Goal: Check status: Check status

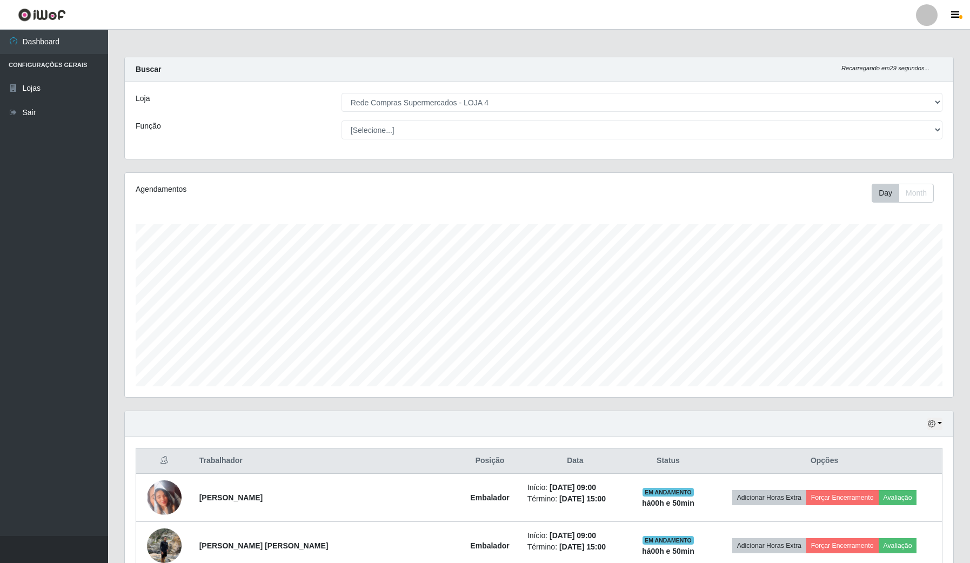
select select "159"
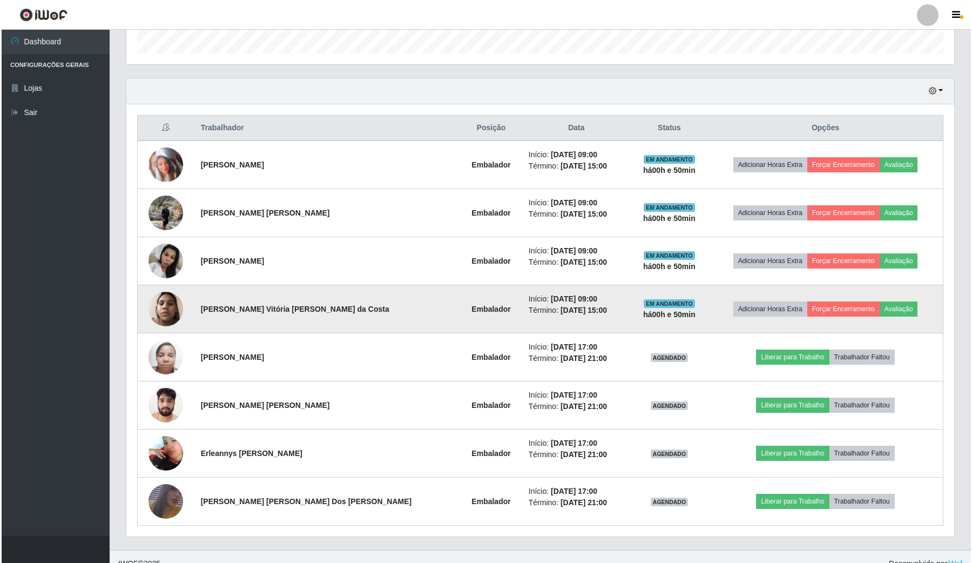
scroll to position [338, 0]
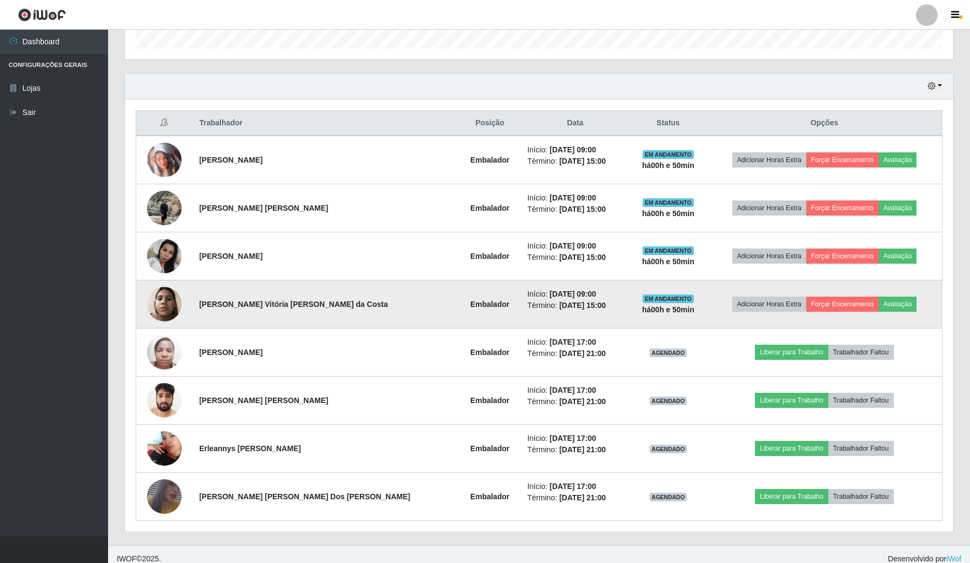
click at [165, 295] on img at bounding box center [164, 304] width 35 height 46
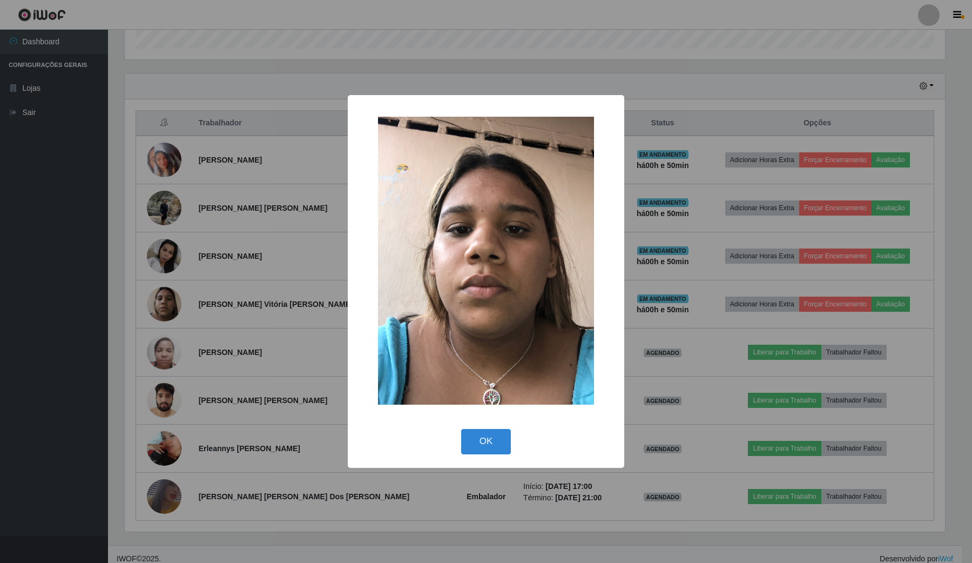
click at [239, 296] on div "× OK Cancel" at bounding box center [486, 281] width 972 height 563
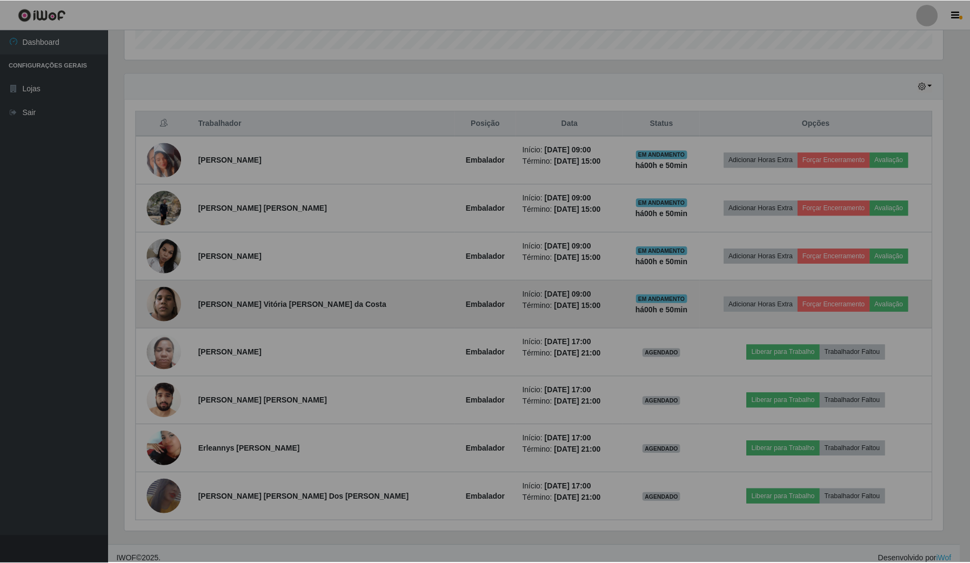
scroll to position [225, 828]
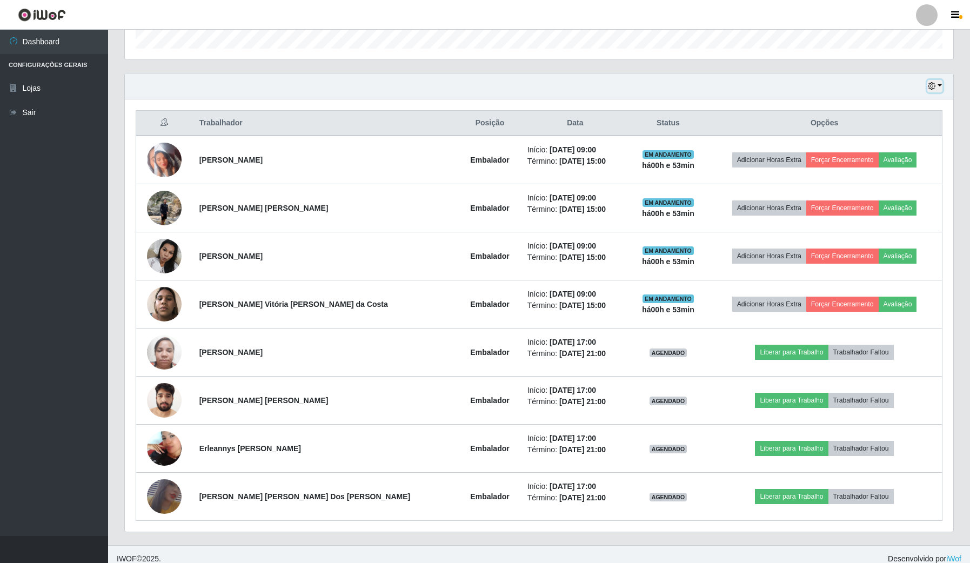
click at [938, 86] on button "button" at bounding box center [934, 86] width 15 height 12
click at [896, 151] on button "3 dias" at bounding box center [898, 151] width 85 height 23
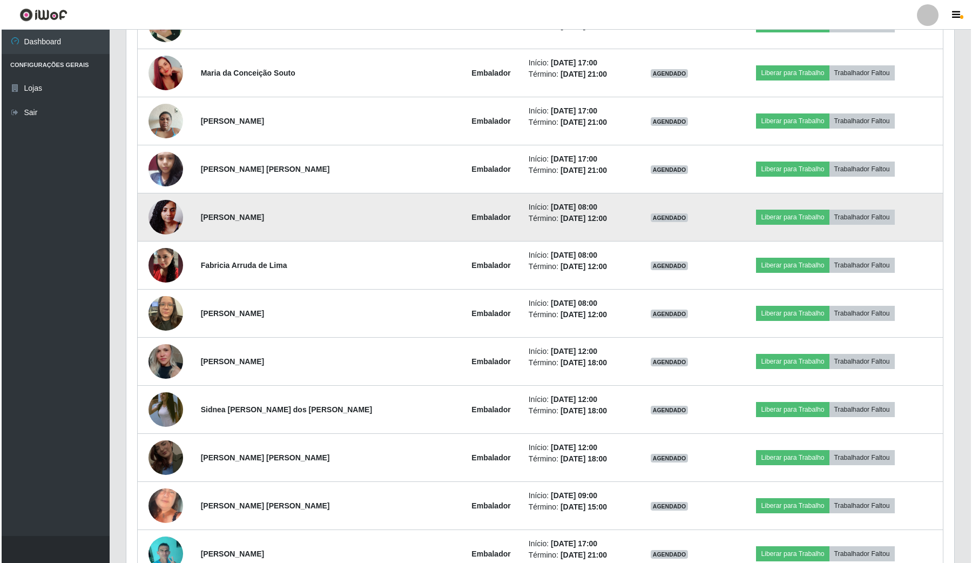
scroll to position [1081, 0]
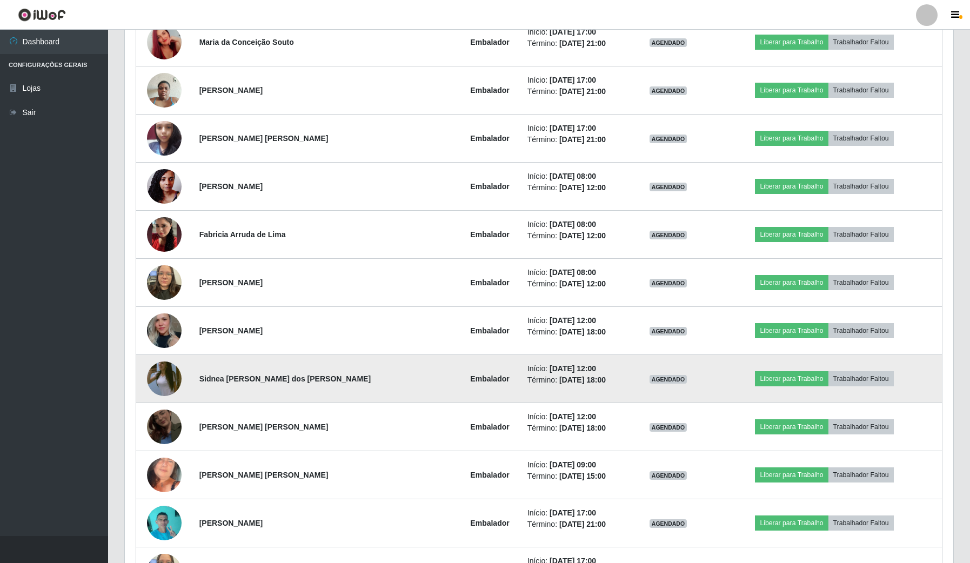
click at [173, 379] on img at bounding box center [164, 379] width 35 height 62
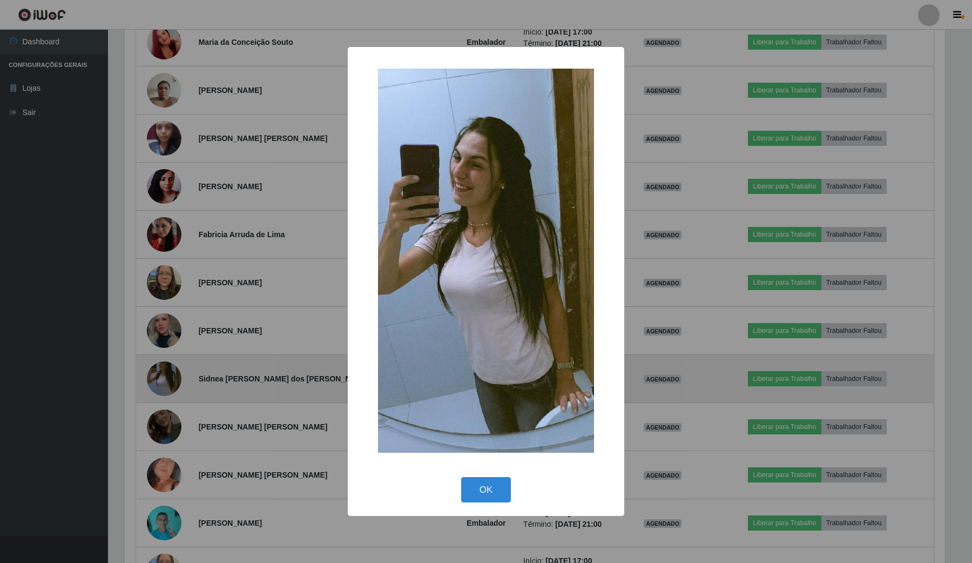
click at [173, 379] on div "× OK Cancel" at bounding box center [486, 281] width 972 height 563
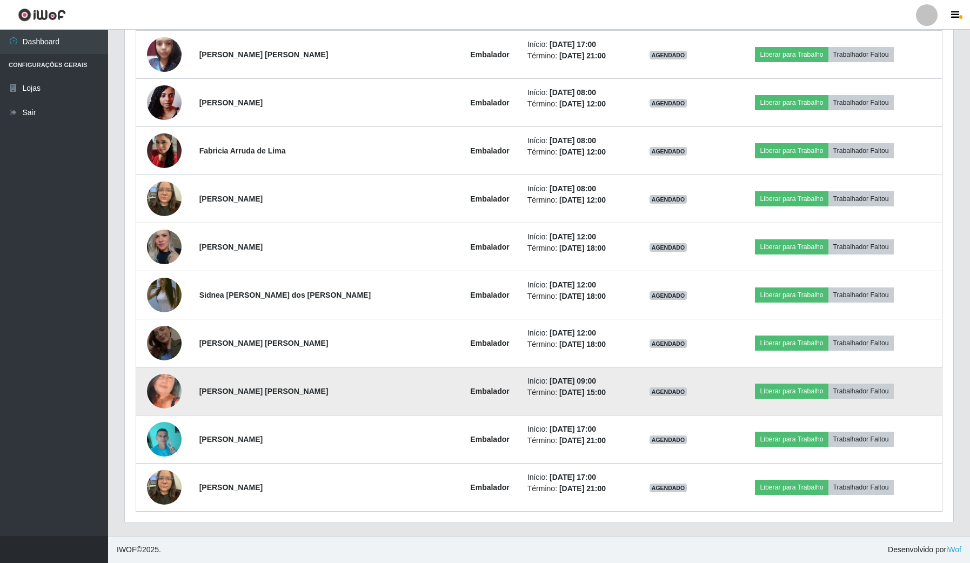
scroll to position [1168, 0]
click at [174, 389] on img at bounding box center [164, 391] width 35 height 75
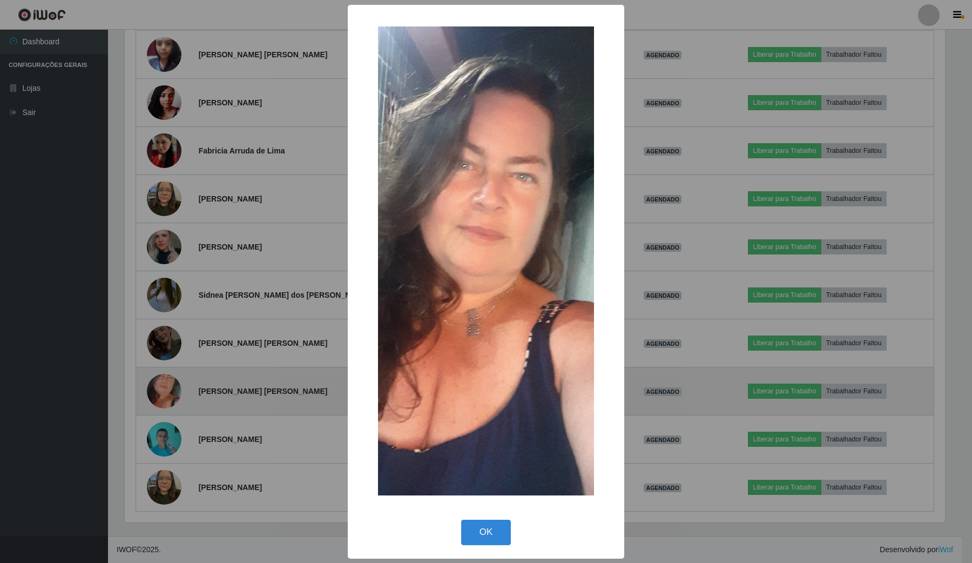
click at [174, 389] on div "× OK Cancel" at bounding box center [486, 281] width 972 height 563
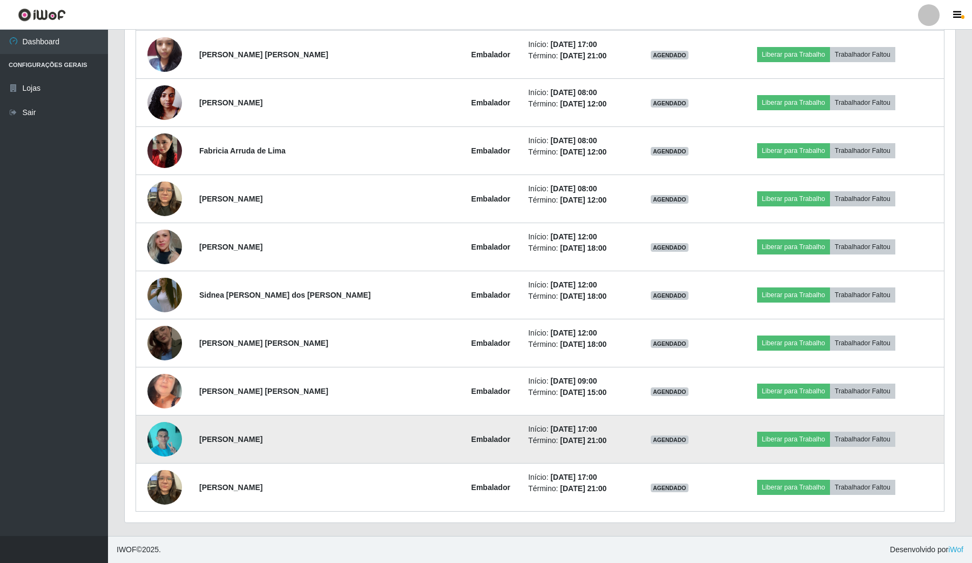
scroll to position [225, 828]
click at [166, 446] on img at bounding box center [164, 439] width 35 height 46
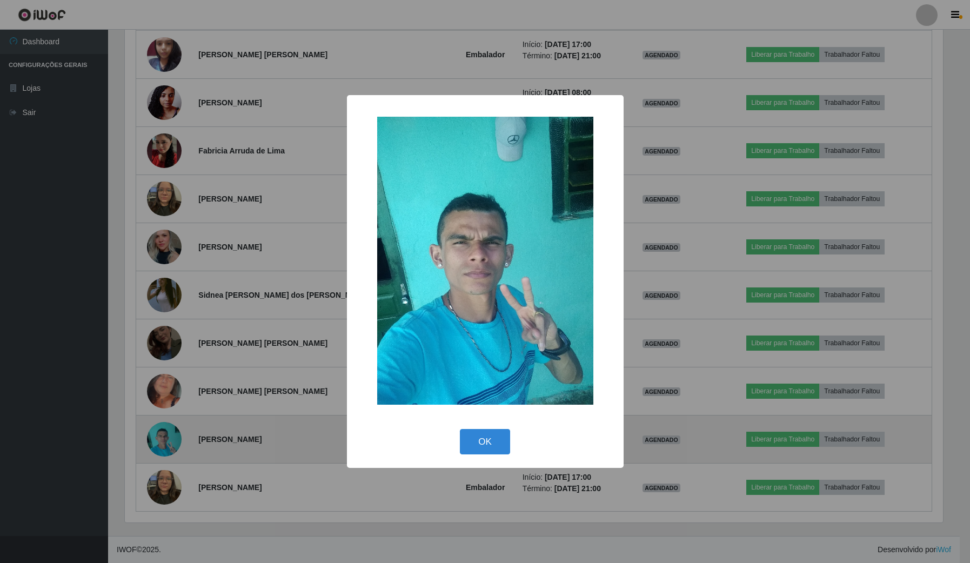
scroll to position [225, 820]
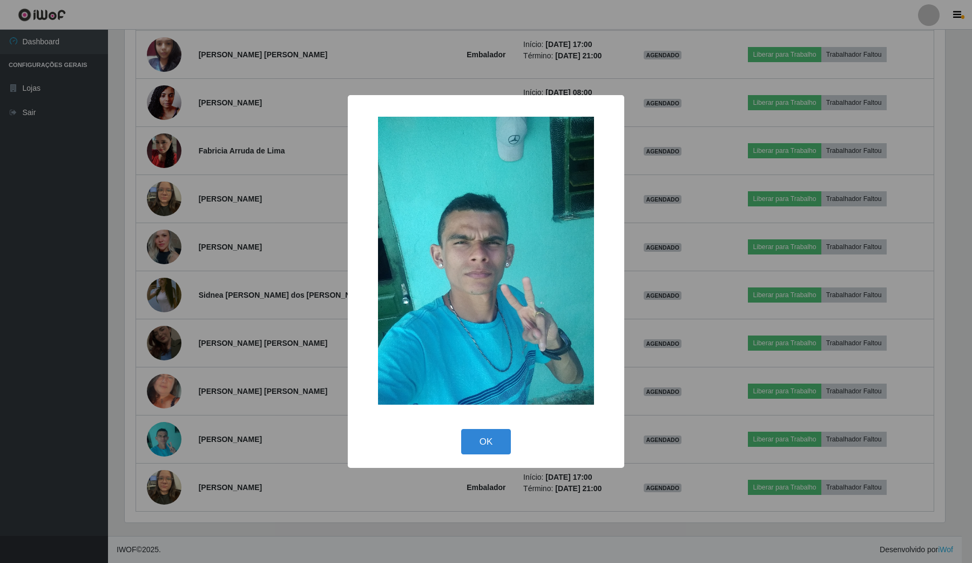
click at [460, 434] on div "OK Cancel" at bounding box center [486, 441] width 255 height 31
click at [498, 441] on button "OK" at bounding box center [486, 441] width 50 height 25
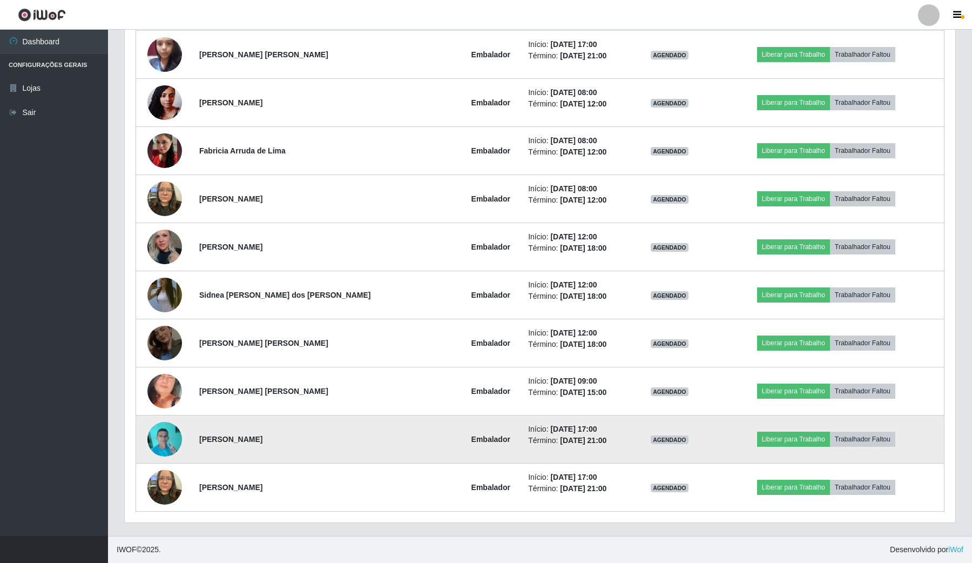
scroll to position [225, 828]
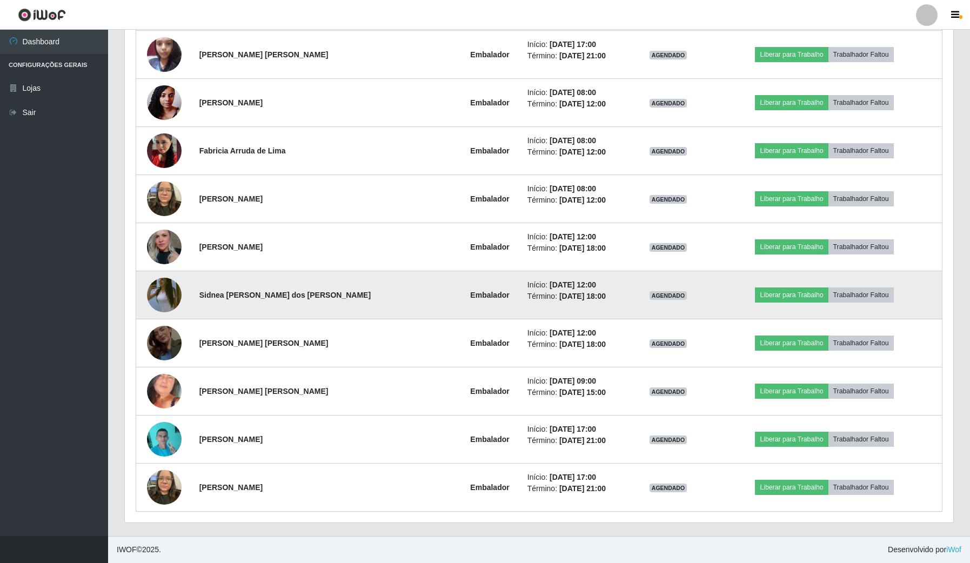
click at [159, 292] on img at bounding box center [164, 295] width 35 height 62
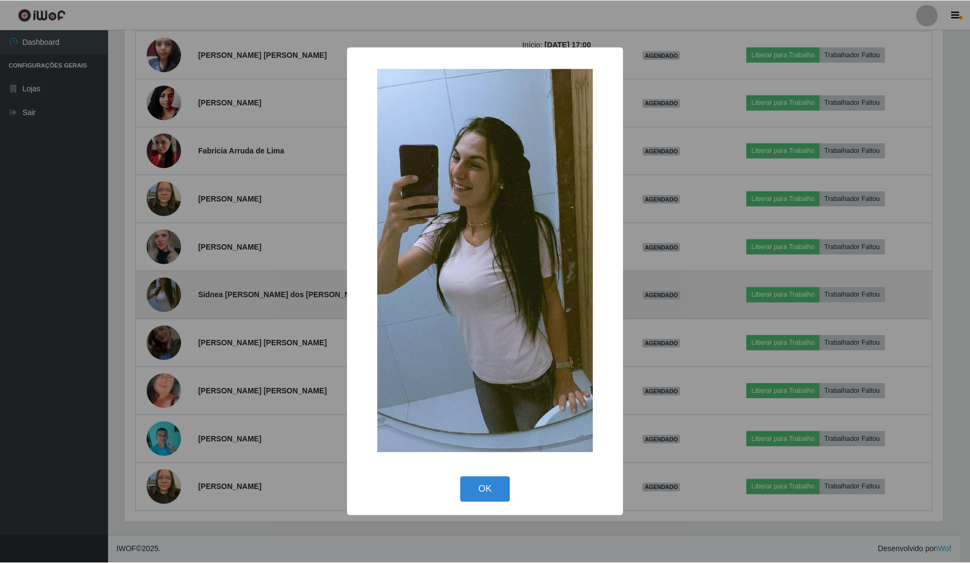
scroll to position [225, 820]
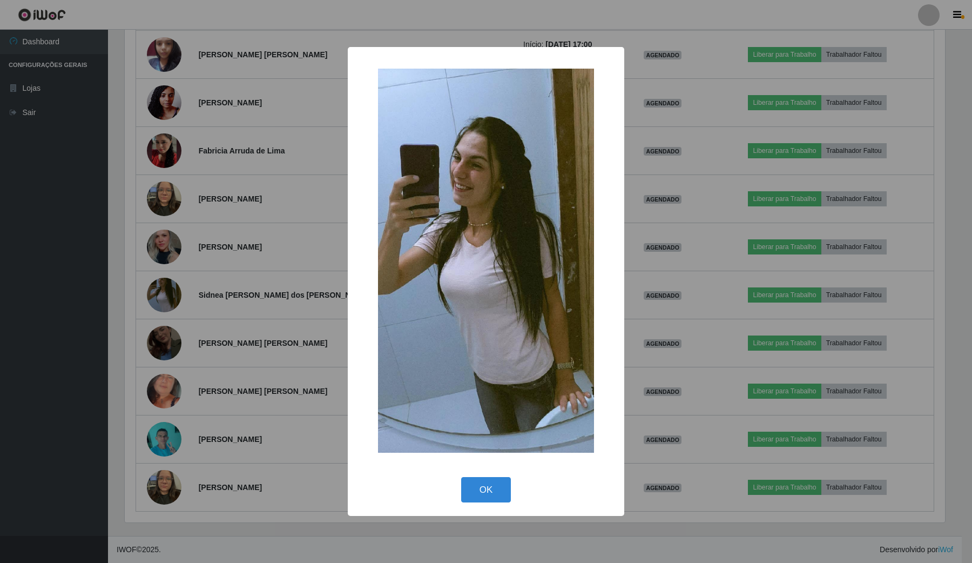
click at [229, 344] on div "× OK Cancel" at bounding box center [486, 281] width 972 height 563
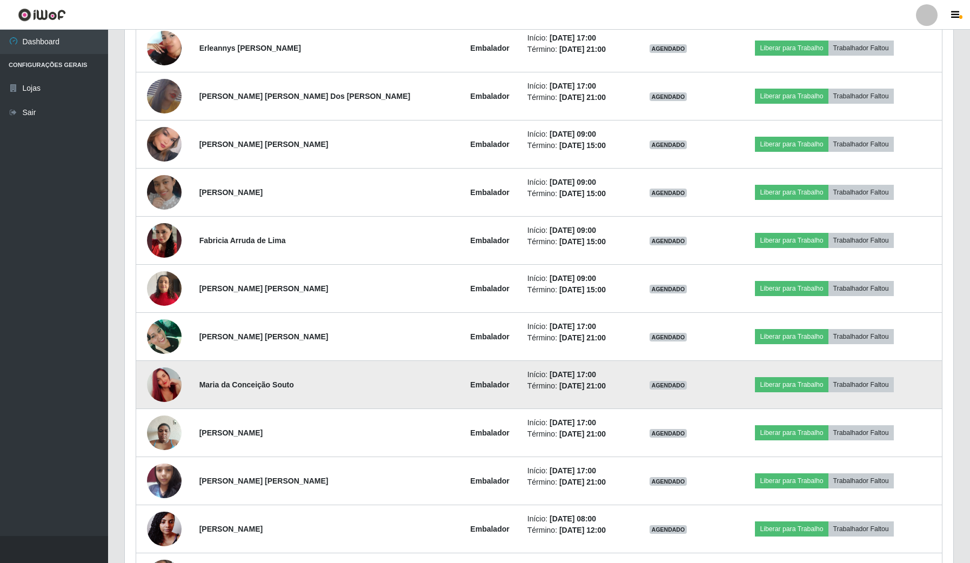
scroll to position [695, 0]
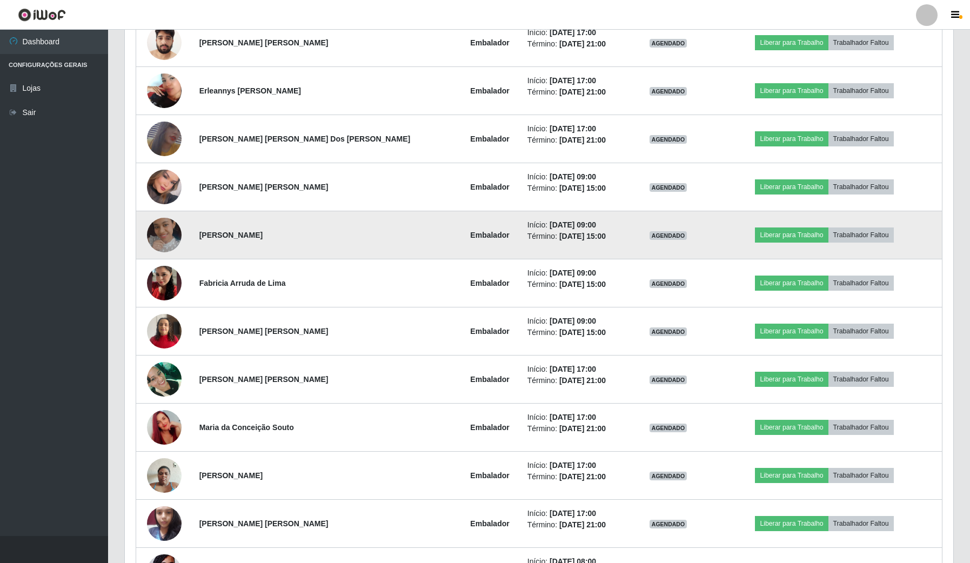
click at [163, 232] on img at bounding box center [164, 235] width 35 height 35
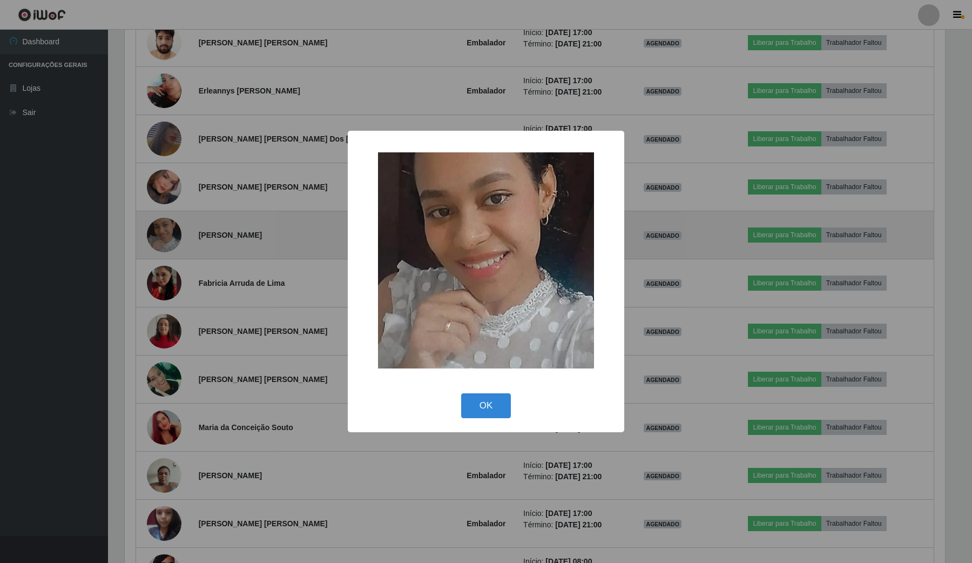
click at [162, 232] on div "× OK Cancel" at bounding box center [486, 281] width 972 height 563
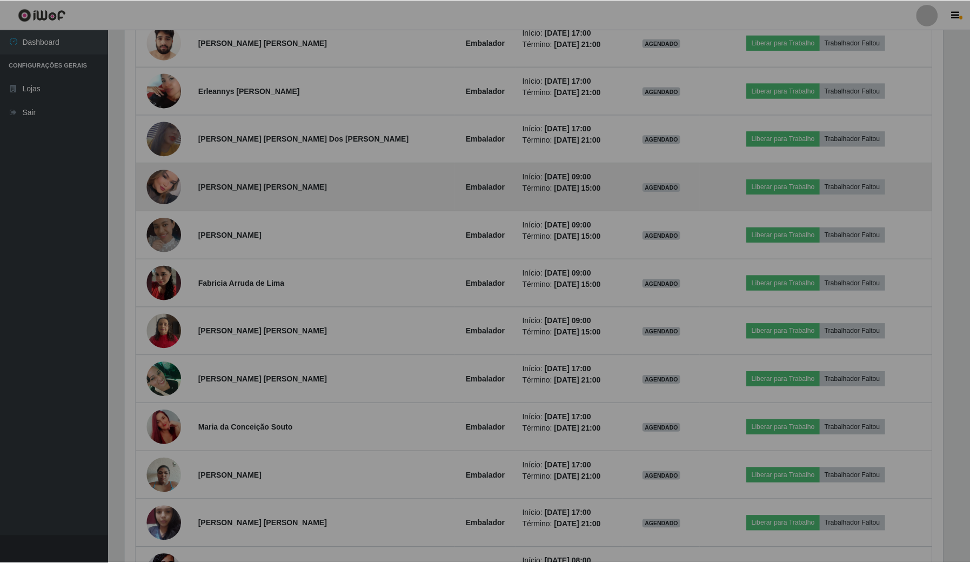
scroll to position [0, 0]
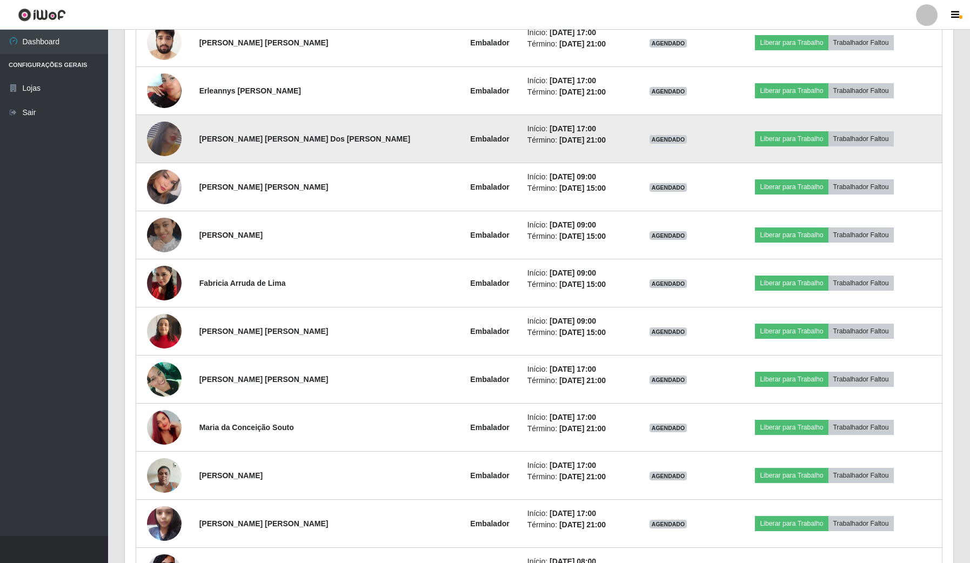
click at [172, 155] on img at bounding box center [164, 139] width 35 height 50
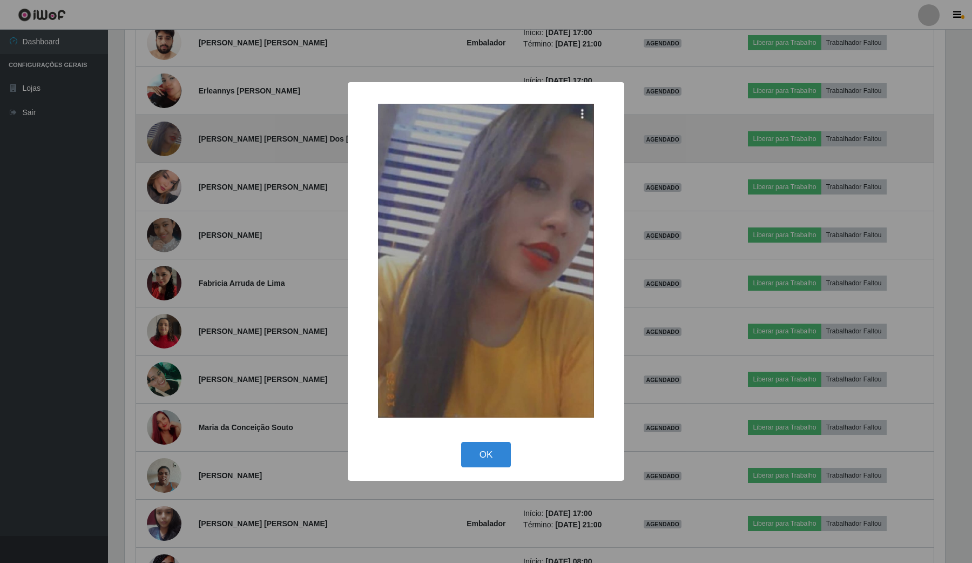
click at [172, 155] on div "× OK Cancel" at bounding box center [486, 281] width 972 height 563
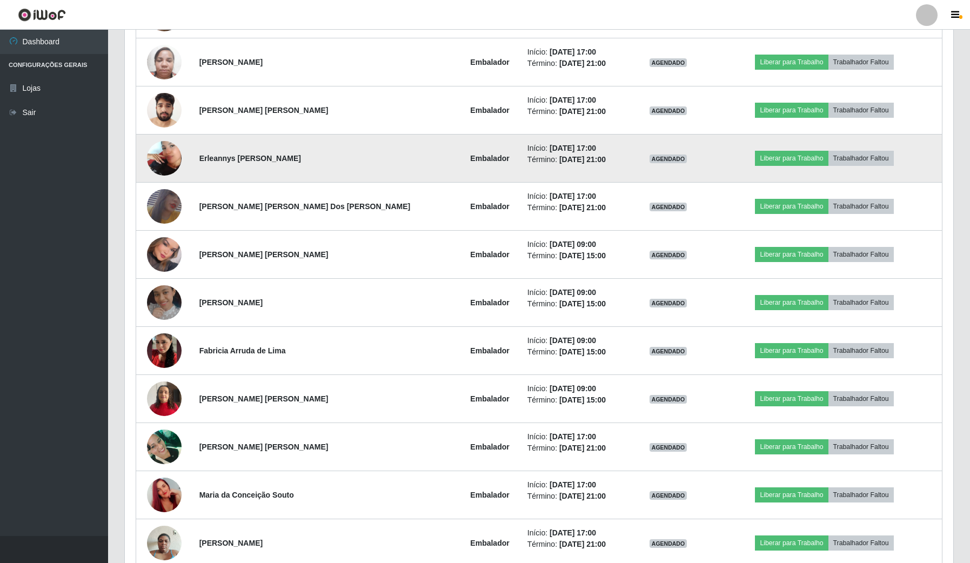
click at [164, 162] on img at bounding box center [164, 159] width 35 height 62
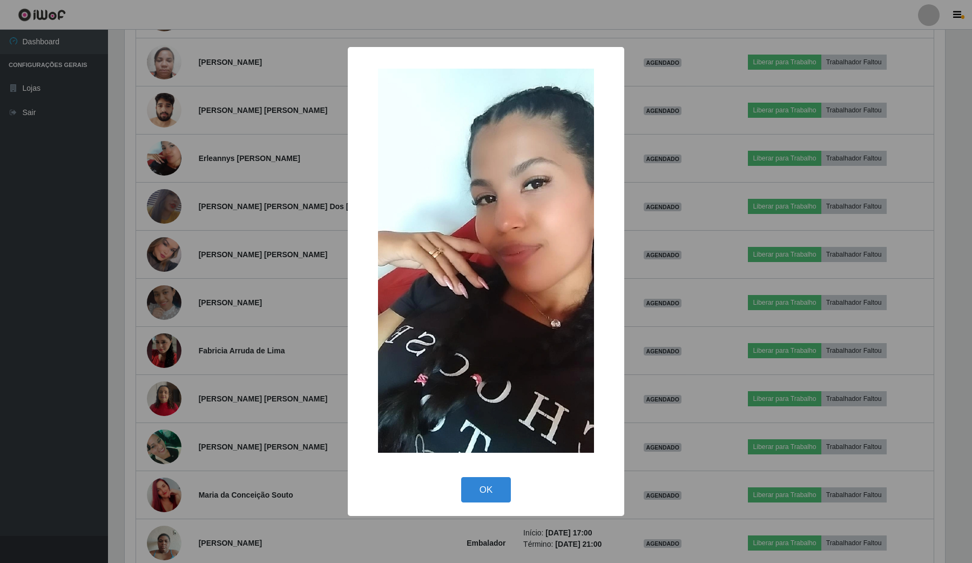
click at [191, 101] on div "× OK Cancel" at bounding box center [486, 281] width 972 height 563
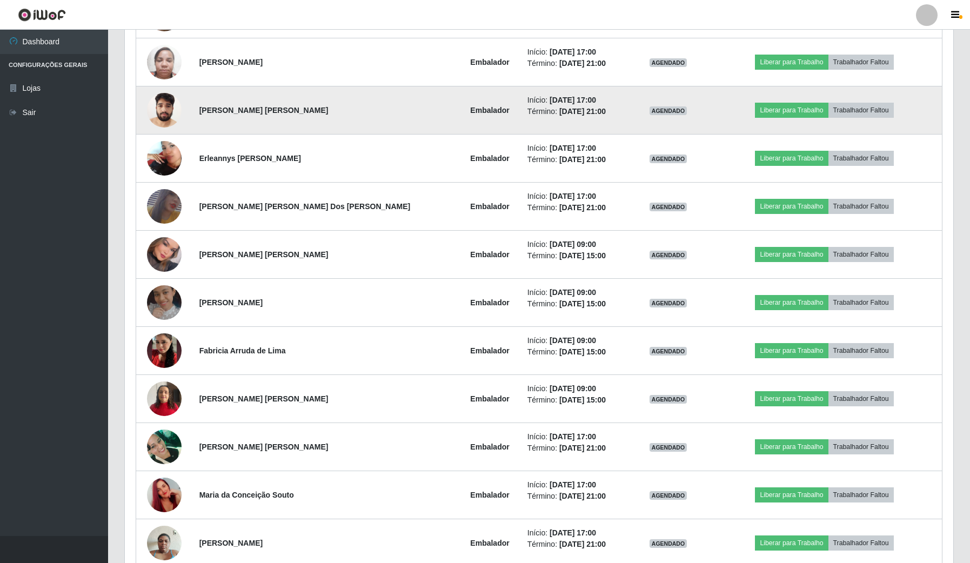
click at [180, 108] on img at bounding box center [164, 110] width 35 height 46
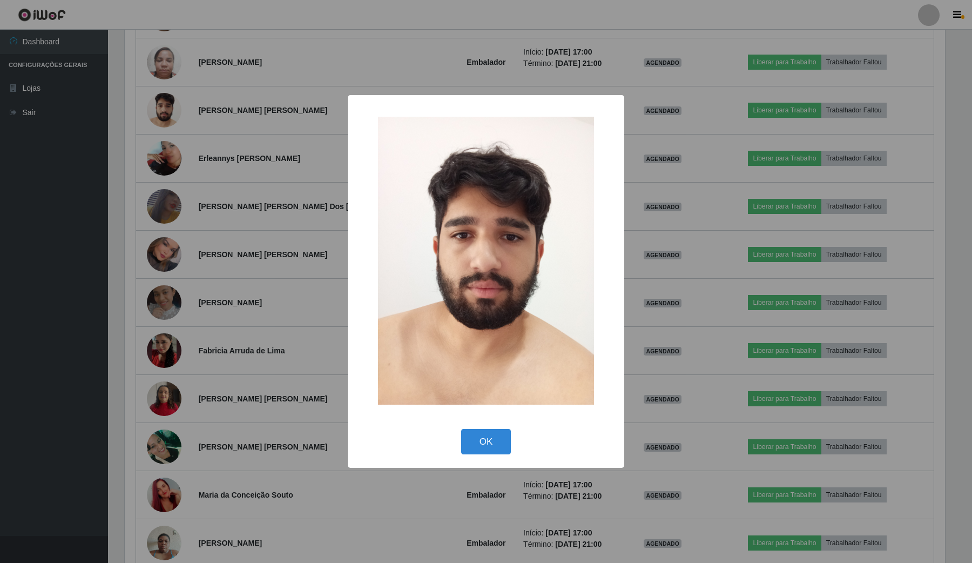
click at [319, 245] on div "× OK Cancel" at bounding box center [486, 281] width 972 height 563
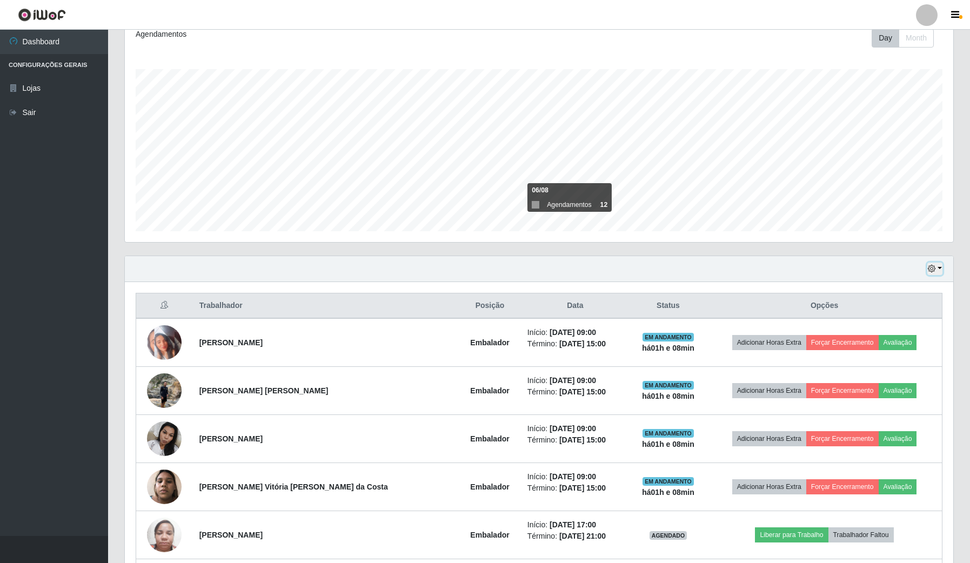
click at [929, 270] on icon "button" at bounding box center [932, 269] width 8 height 8
click at [888, 360] on button "1 Semana" at bounding box center [898, 356] width 85 height 23
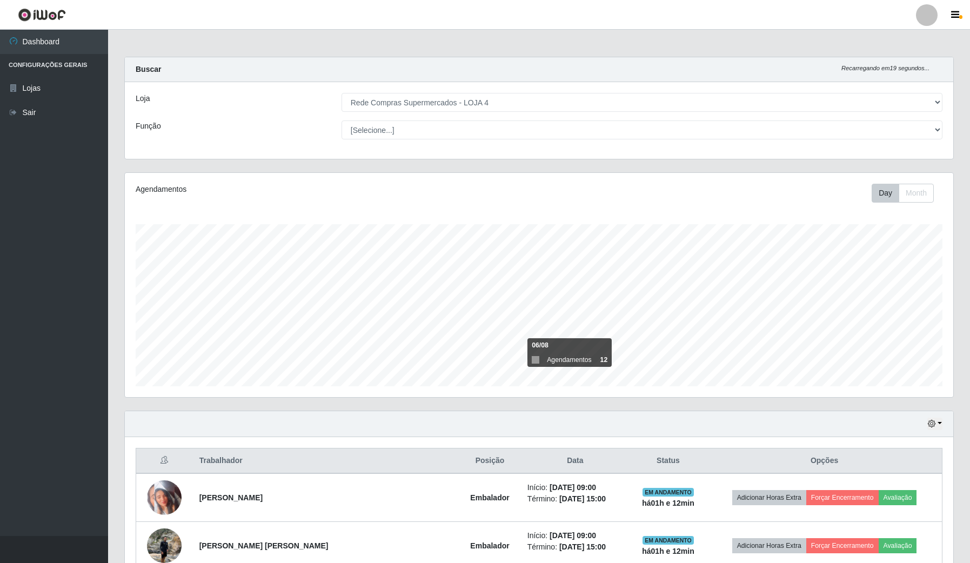
click at [948, 424] on div "Hoje 1 dia 3 dias 1 Semana Não encerrados" at bounding box center [539, 424] width 828 height 26
click at [943, 427] on div "Hoje 1 dia 3 dias 1 Semana Não encerrados" at bounding box center [539, 424] width 828 height 26
click at [922, 420] on div "Hoje 1 dia 3 dias 1 Semana Não encerrados" at bounding box center [539, 424] width 828 height 26
click at [925, 420] on div "Hoje 1 dia 3 dias 1 Semana Não encerrados" at bounding box center [539, 424] width 828 height 26
click at [933, 428] on button "button" at bounding box center [934, 424] width 15 height 12
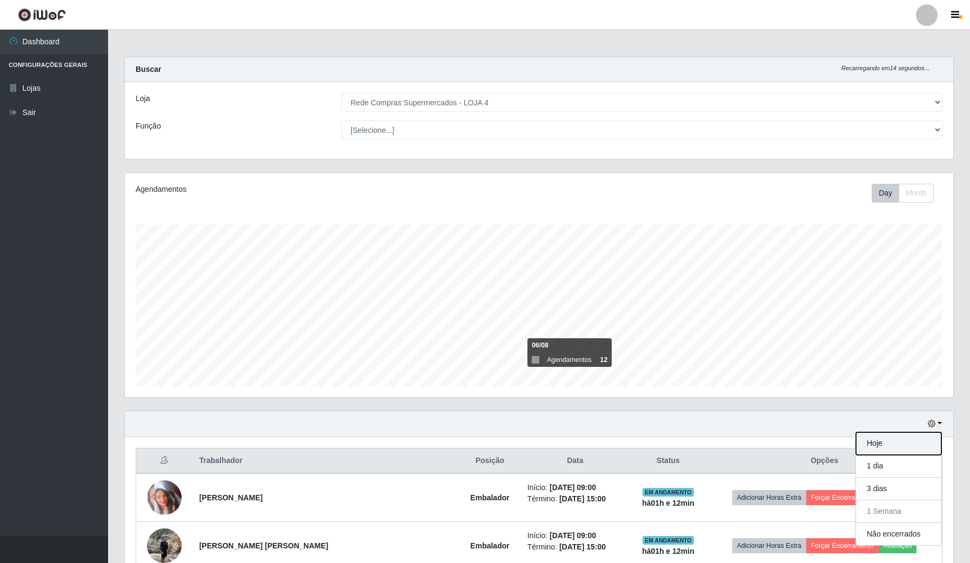
click at [897, 441] on button "Hoje" at bounding box center [898, 443] width 85 height 23
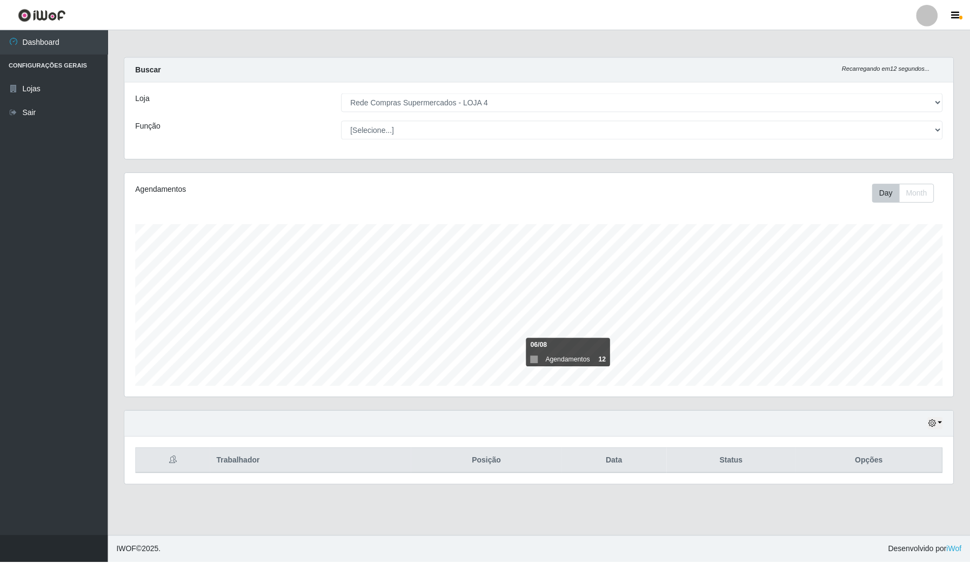
scroll to position [540052, 539448]
